Goal: Register for event/course

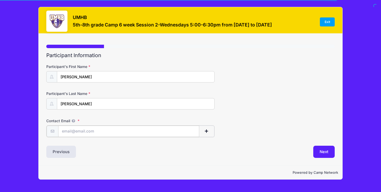
click at [96, 130] on input "Contact Email" at bounding box center [128, 131] width 141 height 11
type input "Sammizhang85@gmail.com"
type input "Meiling"
type input "Zhang"
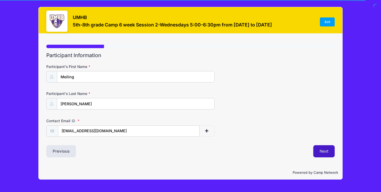
click at [329, 153] on button "Next" at bounding box center [323, 151] width 21 height 12
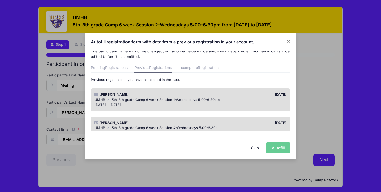
scroll to position [10, 0]
click at [279, 149] on div "Skip Autofill" at bounding box center [191, 148] width 212 height 24
click at [274, 145] on div "Skip Autofill" at bounding box center [191, 148] width 212 height 24
click at [202, 99] on span "5th-8th grade Camp 6 week Session 1-Wednesdays 5:00-6:30pm" at bounding box center [166, 99] width 108 height 4
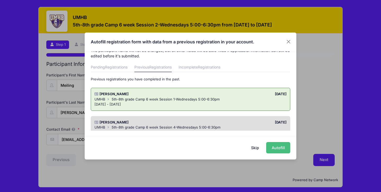
click at [276, 146] on button "Autofill" at bounding box center [278, 147] width 24 height 11
type input "[EMAIL_ADDRESS][DOMAIN_NAME]"
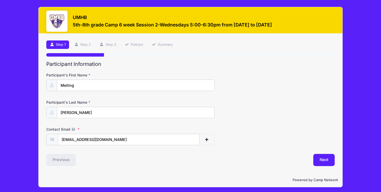
scroll to position [2, 0]
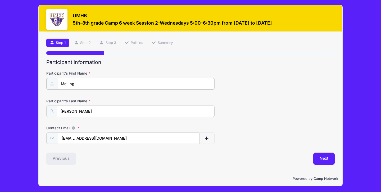
click at [135, 81] on input "Meiling" at bounding box center [135, 83] width 157 height 11
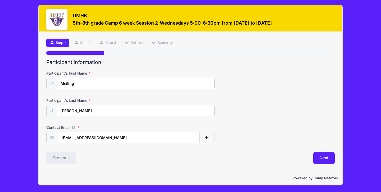
click at [157, 94] on form "Participant's First Name Meiling Participant's Last Name Zhang Contact Email sa…" at bounding box center [190, 107] width 288 height 73
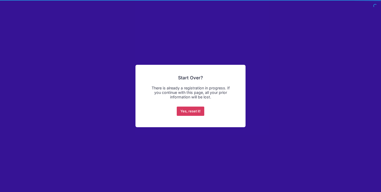
click at [192, 114] on button "Yes, reset it!" at bounding box center [191, 112] width 28 height 10
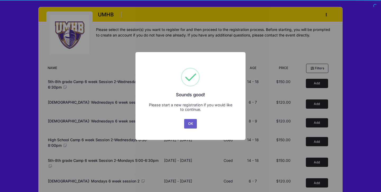
click at [194, 126] on button "OK" at bounding box center [190, 124] width 13 height 10
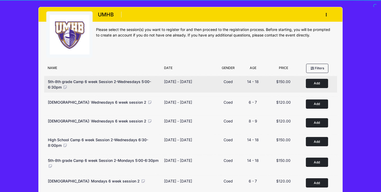
click at [322, 83] on button "Add to Cart" at bounding box center [317, 83] width 22 height 9
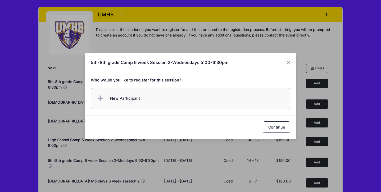
click at [211, 98] on label "New Participant" at bounding box center [191, 98] width 200 height 21
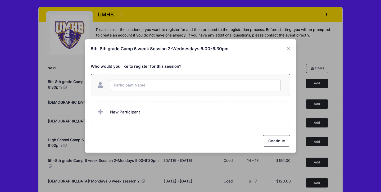
click at [189, 86] on input "text" at bounding box center [195, 85] width 171 height 11
type input "Lucas Xiao"
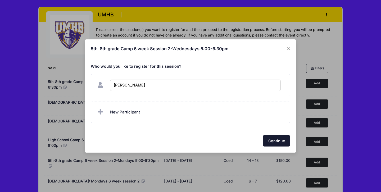
checkbox input "true"
click at [278, 141] on button "Continue" at bounding box center [277, 140] width 28 height 11
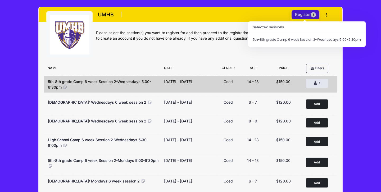
click at [301, 14] on button "Register 1" at bounding box center [306, 14] width 28 height 9
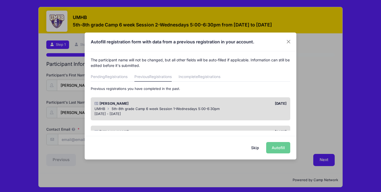
click at [258, 109] on div "UMHB 5th-8th grade Camp 6 week Session 1-Wednesdays 5:00-6:30pm" at bounding box center [190, 108] width 192 height 5
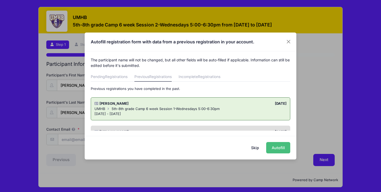
click at [279, 150] on button "Autofill" at bounding box center [278, 147] width 24 height 11
type input "[EMAIL_ADDRESS][DOMAIN_NAME]"
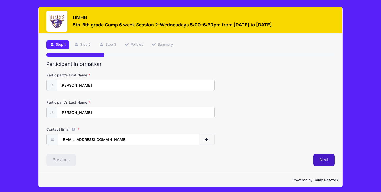
click at [323, 161] on button "Next" at bounding box center [323, 160] width 21 height 12
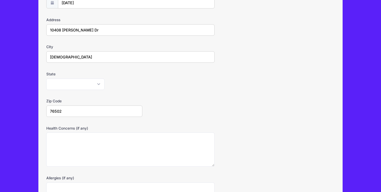
scroll to position [85, 0]
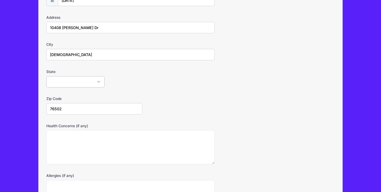
click at [101, 82] on select "[US_STATE] [US_STATE] [US_STATE] [US_STATE] [US_STATE] Armed Forces Africa Arme…" at bounding box center [75, 81] width 58 height 11
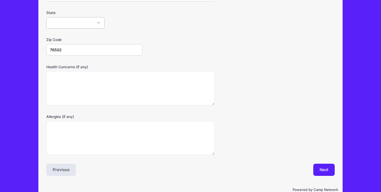
scroll to position [156, 0]
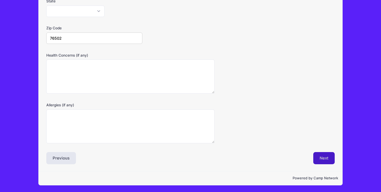
click at [323, 161] on button "Next" at bounding box center [323, 158] width 21 height 12
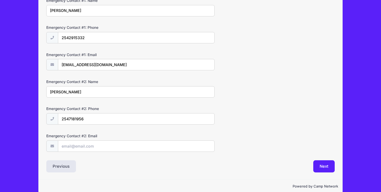
scroll to position [164, 0]
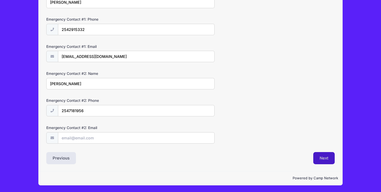
click at [322, 157] on button "Next" at bounding box center [323, 158] width 21 height 12
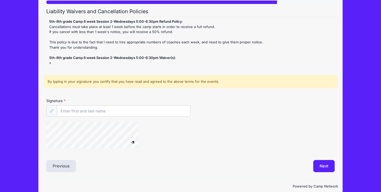
scroll to position [61, 0]
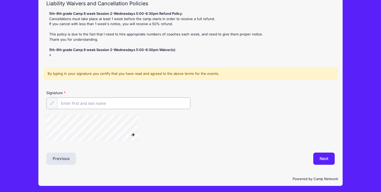
click at [114, 105] on input "Signature" at bounding box center [123, 103] width 133 height 11
type input "[PERSON_NAME]"
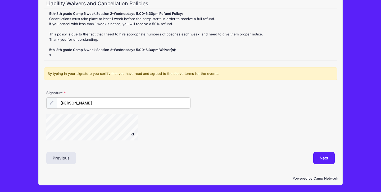
click at [157, 131] on div at bounding box center [142, 128] width 192 height 28
click at [133, 133] on span at bounding box center [133, 134] width 4 height 3
click at [53, 139] on div "Signature [PERSON_NAME]" at bounding box center [190, 117] width 293 height 55
click at [320, 160] on button "Next" at bounding box center [323, 158] width 21 height 12
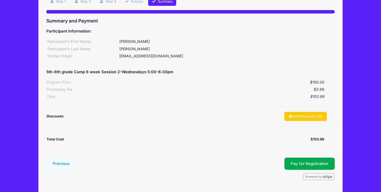
scroll to position [59, 0]
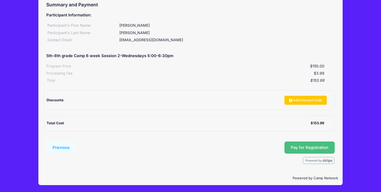
click at [316, 151] on button "Pay for Registration" at bounding box center [309, 148] width 50 height 12
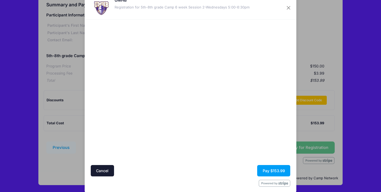
scroll to position [21, 0]
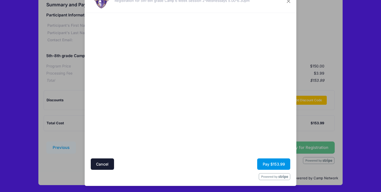
click at [273, 163] on button "Pay $153.99" at bounding box center [273, 164] width 33 height 11
